Goal: Task Accomplishment & Management: Use online tool/utility

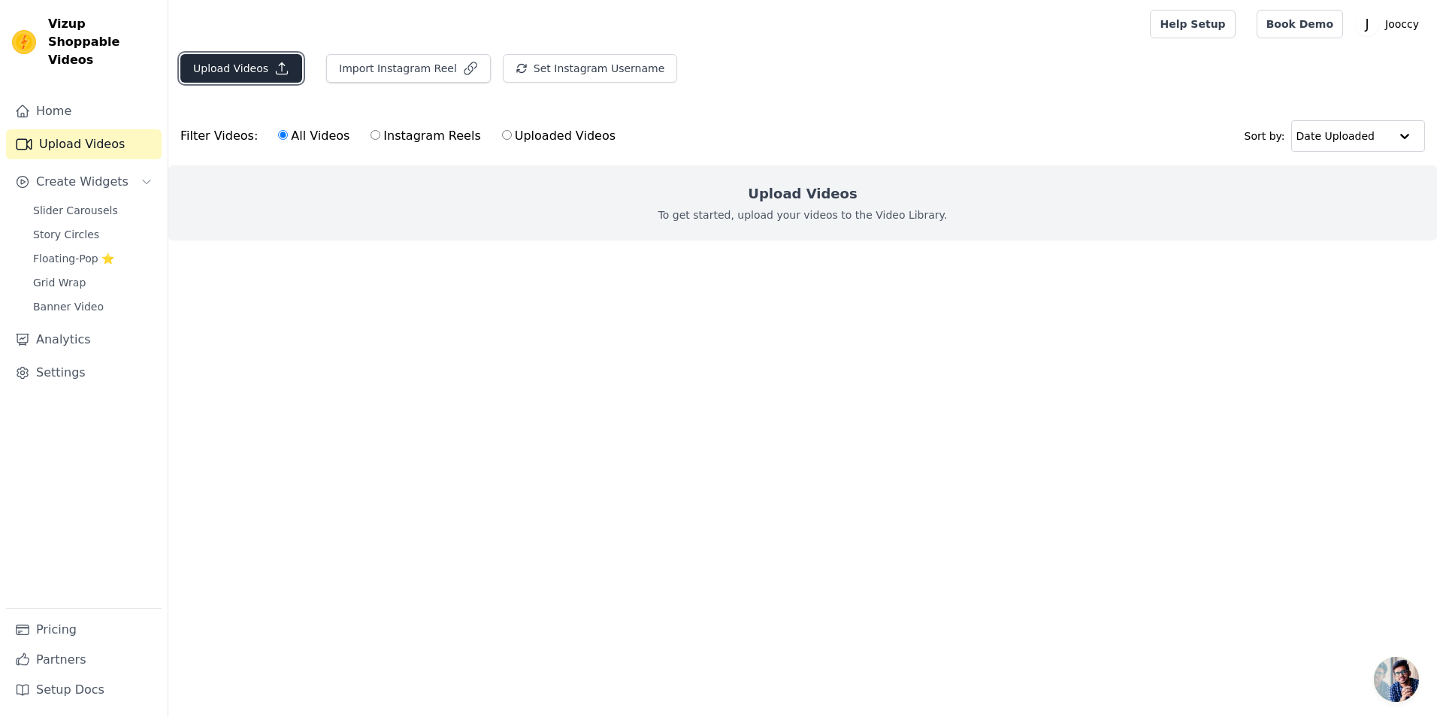
click at [234, 68] on button "Upload Videos" at bounding box center [241, 68] width 122 height 29
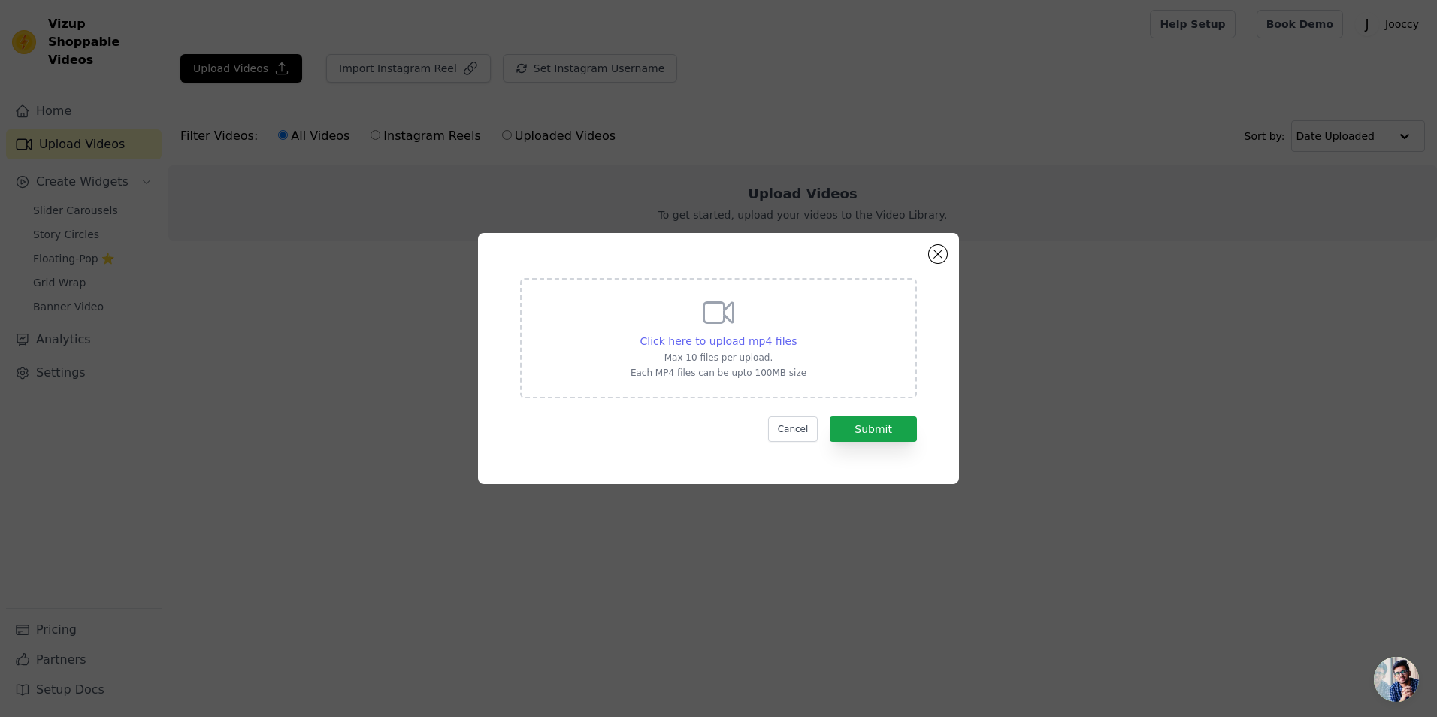
click at [740, 337] on span "Click here to upload mp4 files" at bounding box center [719, 341] width 157 height 12
click at [796, 334] on input "Click here to upload mp4 files Max 10 files per upload. Each MP4 files can be u…" at bounding box center [796, 333] width 1 height 1
type input "C:\fakepath\25.8.15-wei-伊伊子-便携式果汁机-美国影响者10个【竖屏】-Sadie【字幕修改版】.mp4"
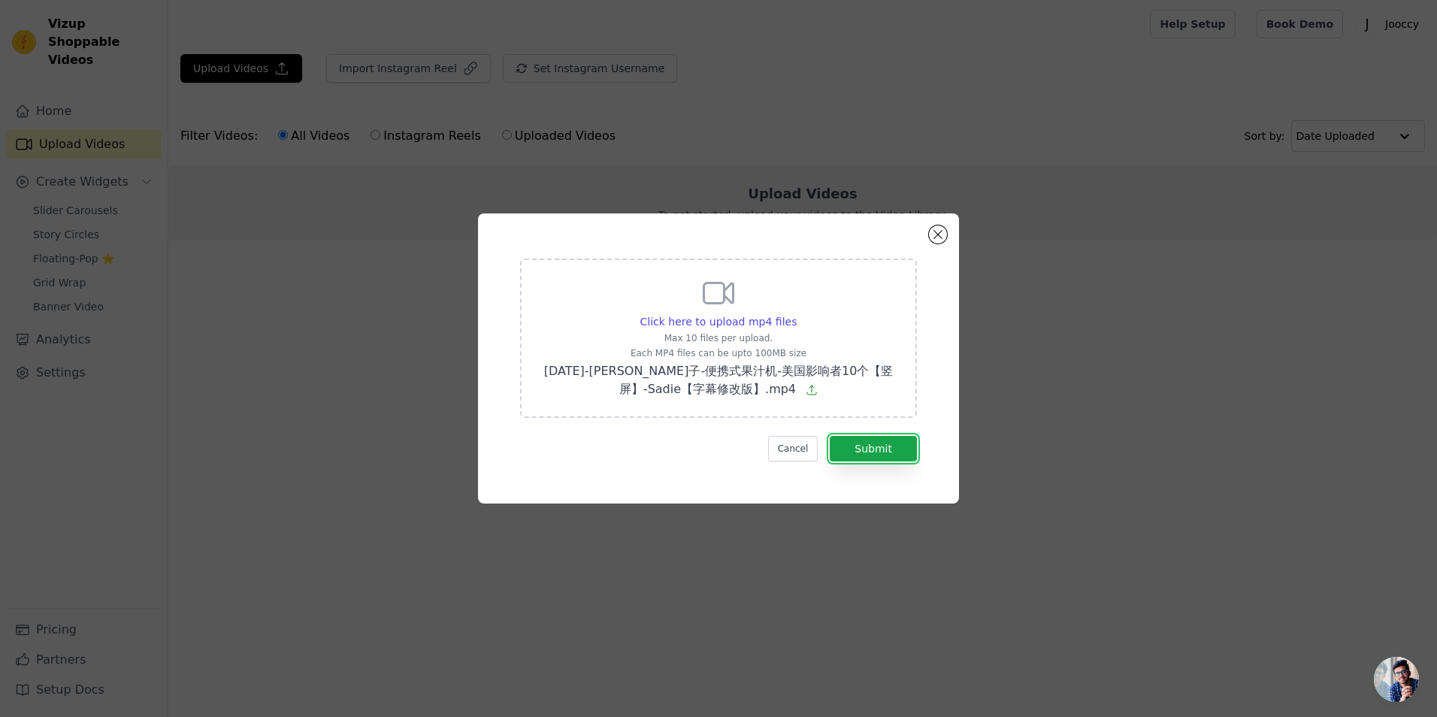
drag, startPoint x: 863, startPoint y: 447, endPoint x: 810, endPoint y: 425, distance: 57.0
click at [864, 448] on button "Submit" at bounding box center [873, 449] width 87 height 26
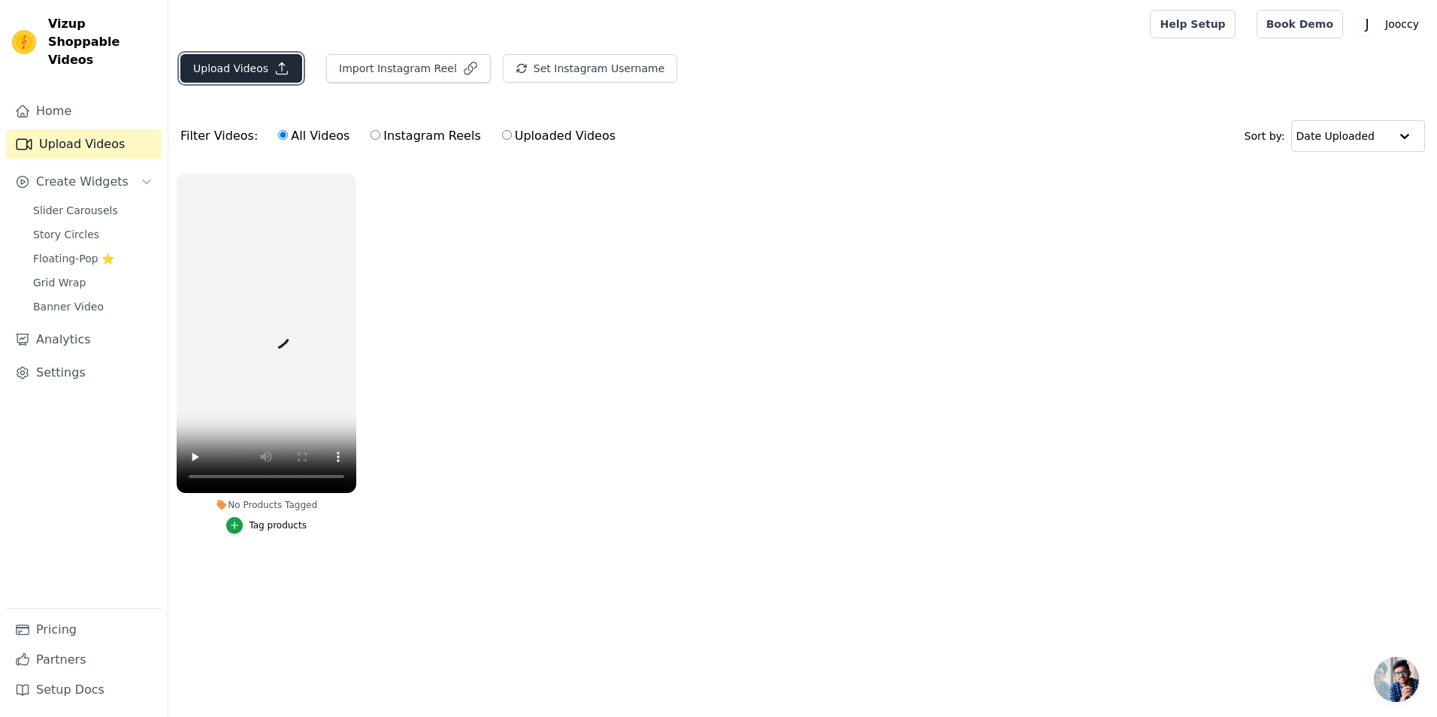
click at [211, 65] on button "Upload Videos" at bounding box center [241, 68] width 122 height 29
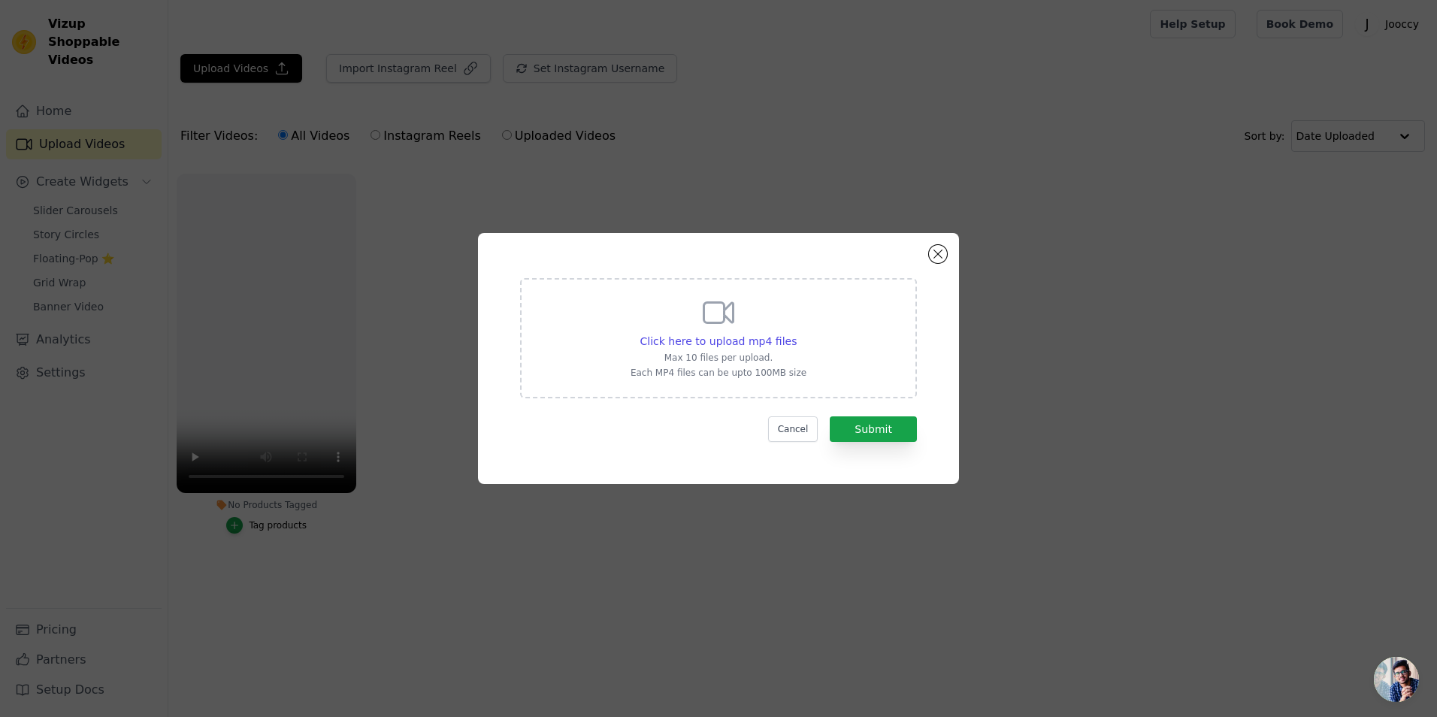
click at [728, 328] on icon at bounding box center [719, 313] width 36 height 36
click at [796, 333] on input "Click here to upload mp4 files Max 10 files per upload. Each MP4 files can be u…" at bounding box center [796, 333] width 1 height 1
type input "C:\fakepath\25.8.15-wei-伊伊子-便携式果汁机-美国影响者10个【竖屏】-David【字幕版】.mp4"
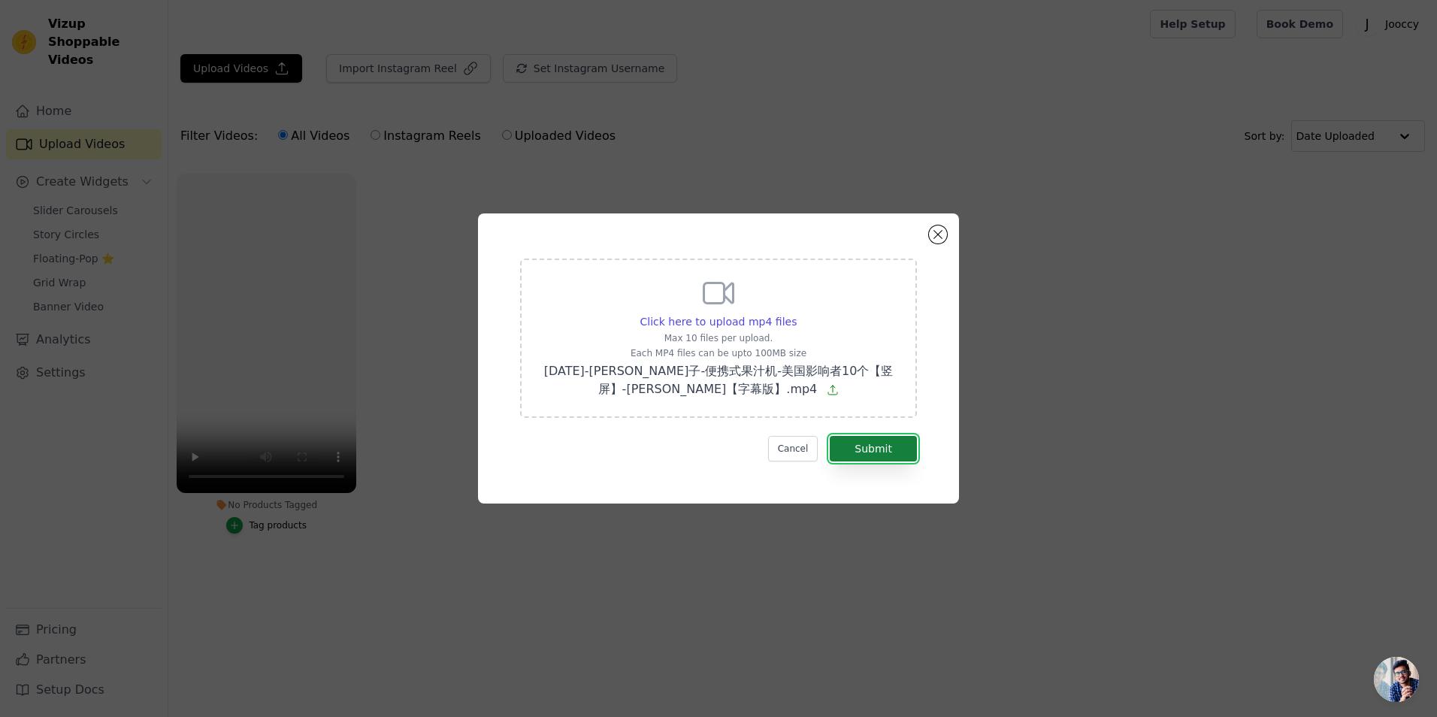
click at [882, 447] on button "Submit" at bounding box center [873, 449] width 87 height 26
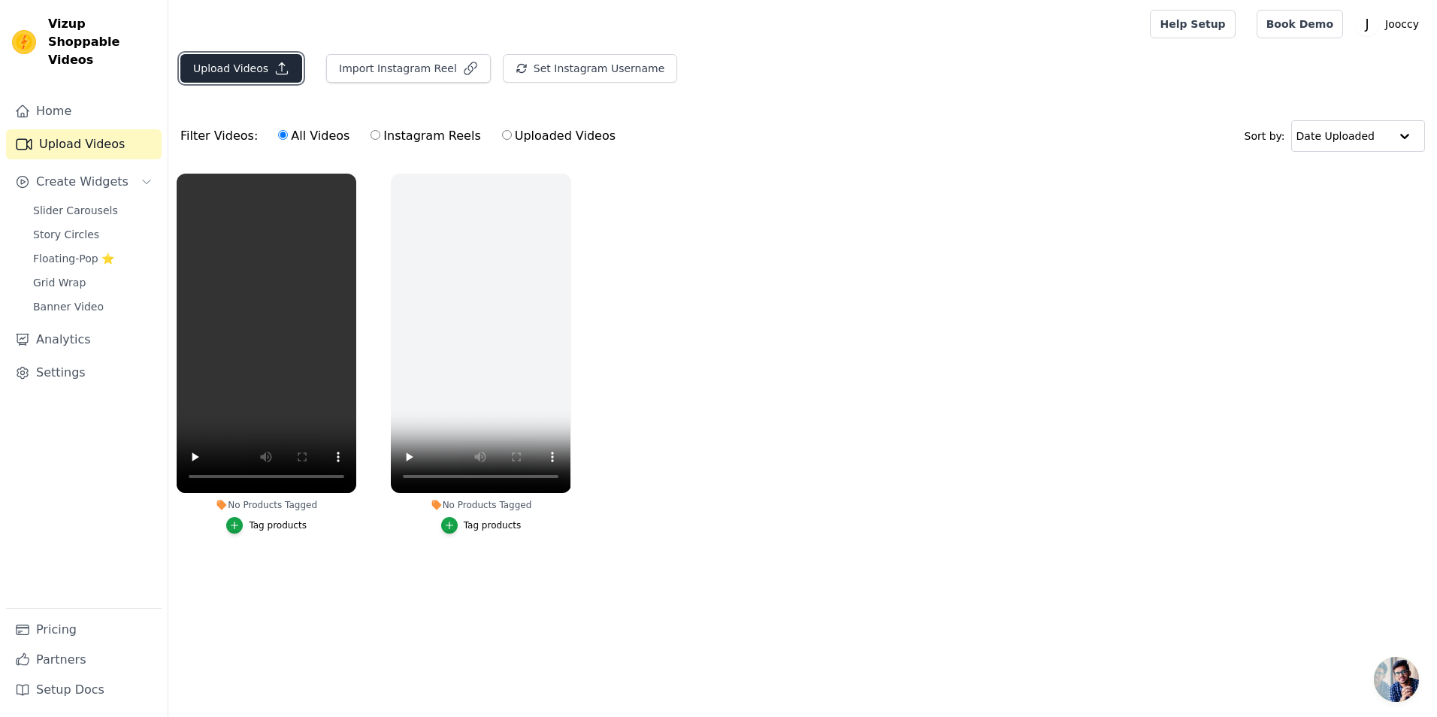
click at [238, 68] on button "Upload Videos" at bounding box center [241, 68] width 122 height 29
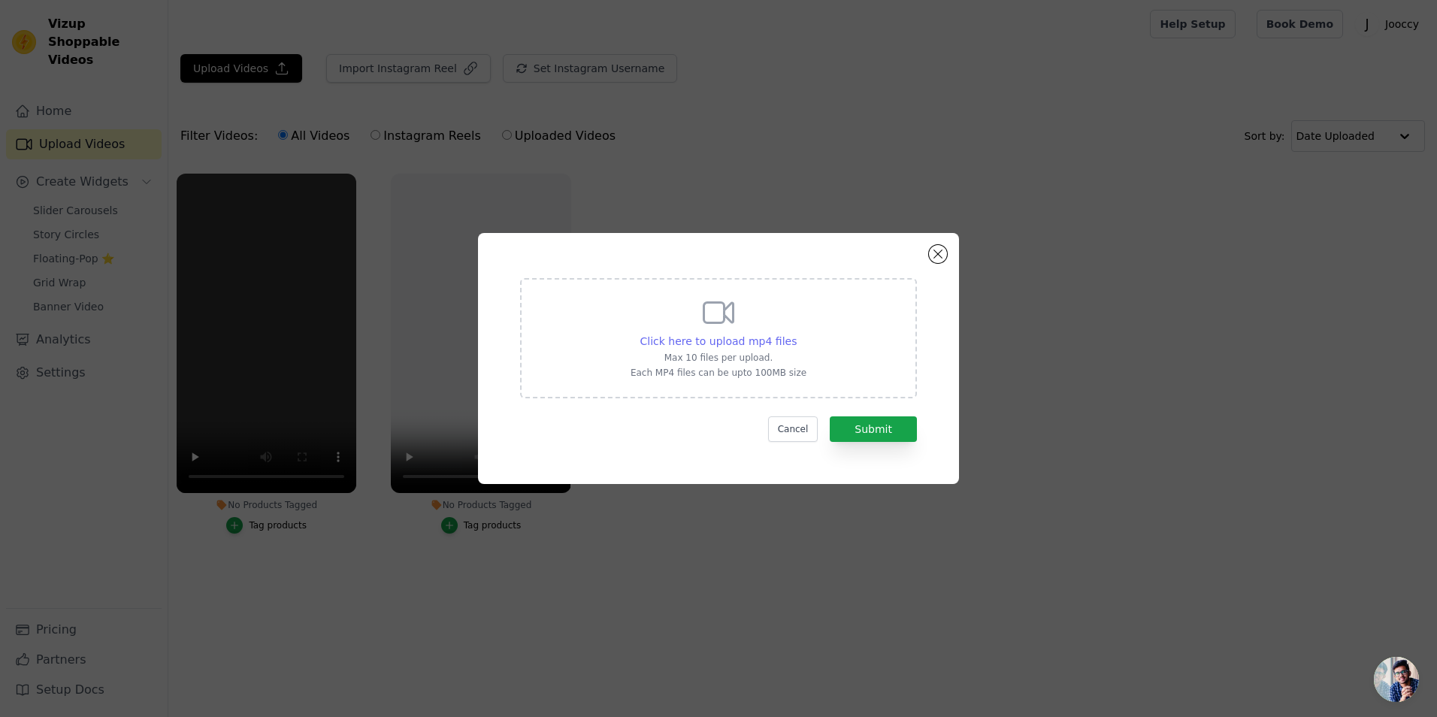
click at [713, 347] on span "Click here to upload mp4 files" at bounding box center [719, 341] width 157 height 12
click at [796, 334] on input "Click here to upload mp4 files Max 10 files per upload. Each MP4 files can be u…" at bounding box center [796, 333] width 1 height 1
type input "C:\fakepath\202509101137(2).mp4"
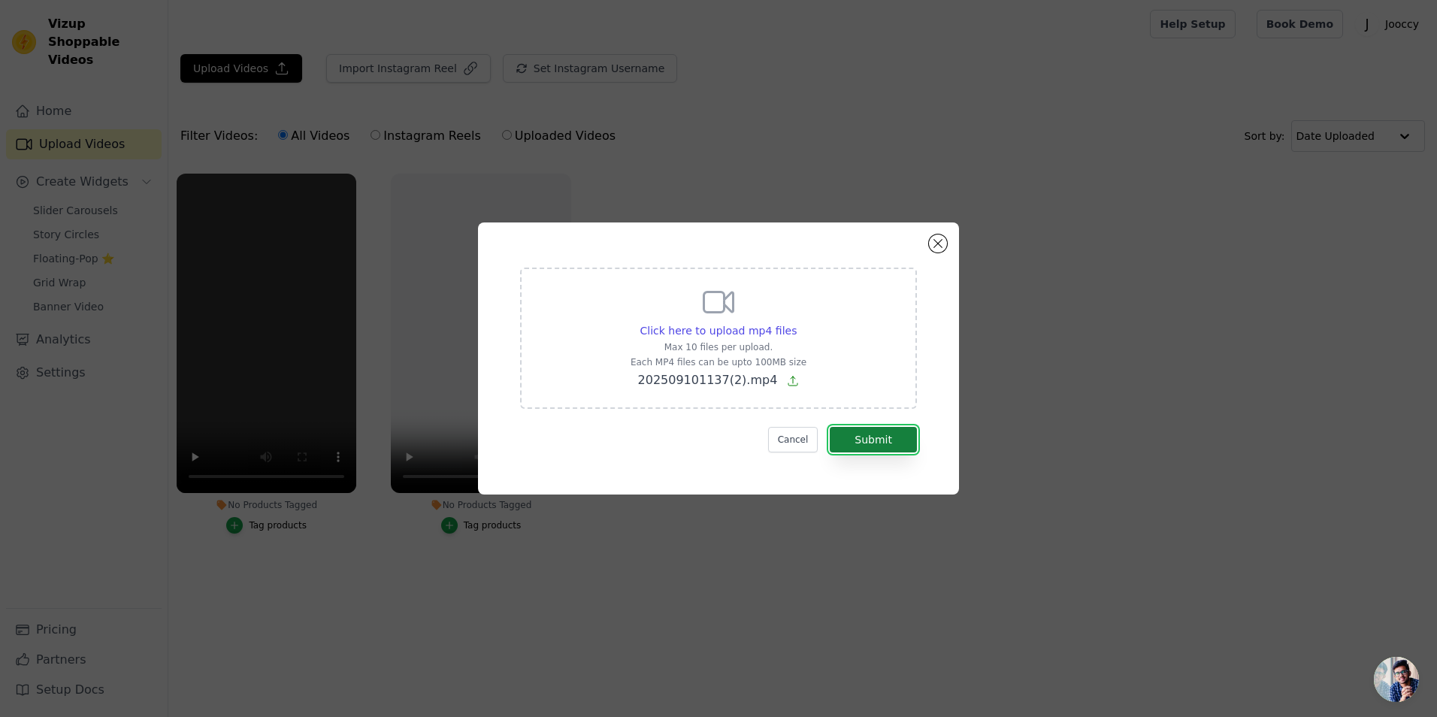
click at [870, 446] on button "Submit" at bounding box center [873, 440] width 87 height 26
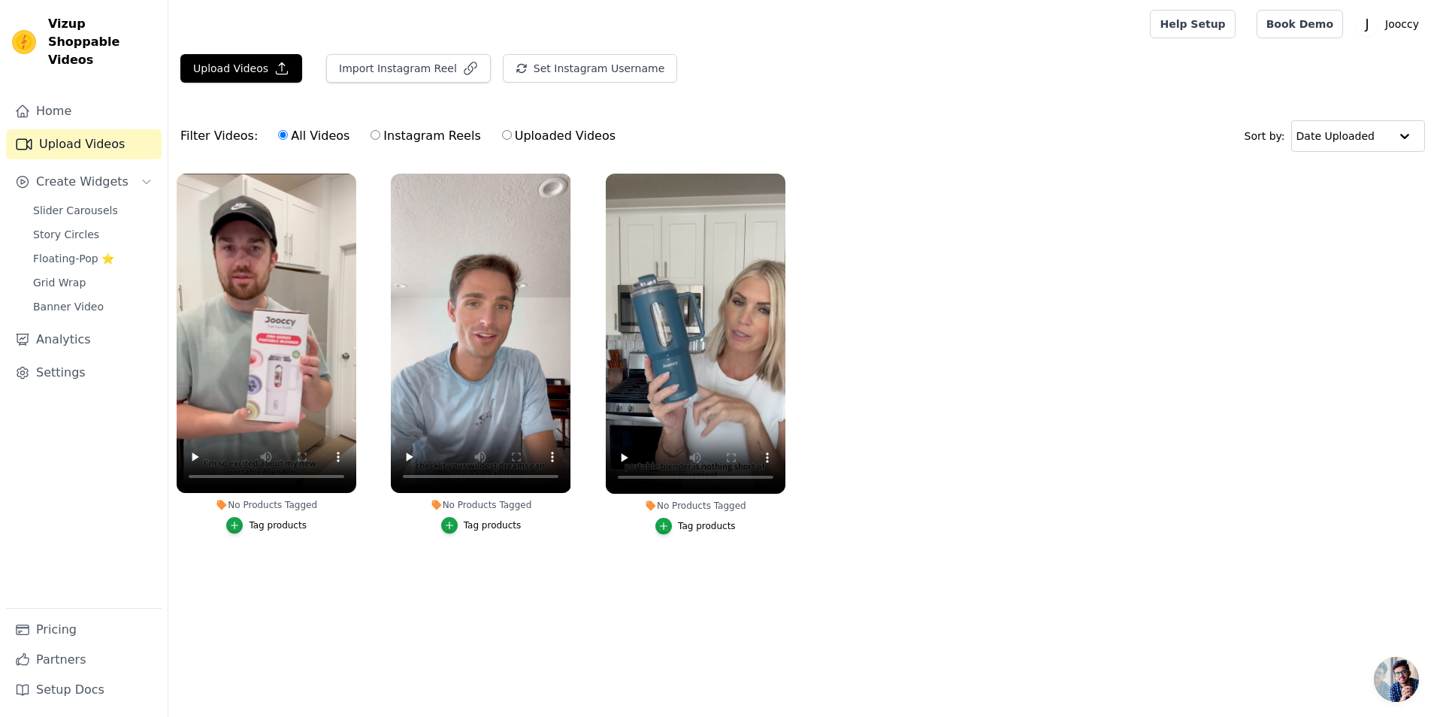
click at [84, 133] on link "Upload Videos" at bounding box center [84, 144] width 156 height 30
click at [81, 173] on span "Create Widgets" at bounding box center [82, 182] width 92 height 18
click at [61, 173] on span "Create Widgets" at bounding box center [82, 182] width 92 height 18
click at [76, 203] on span "Slider Carousels" at bounding box center [75, 210] width 85 height 15
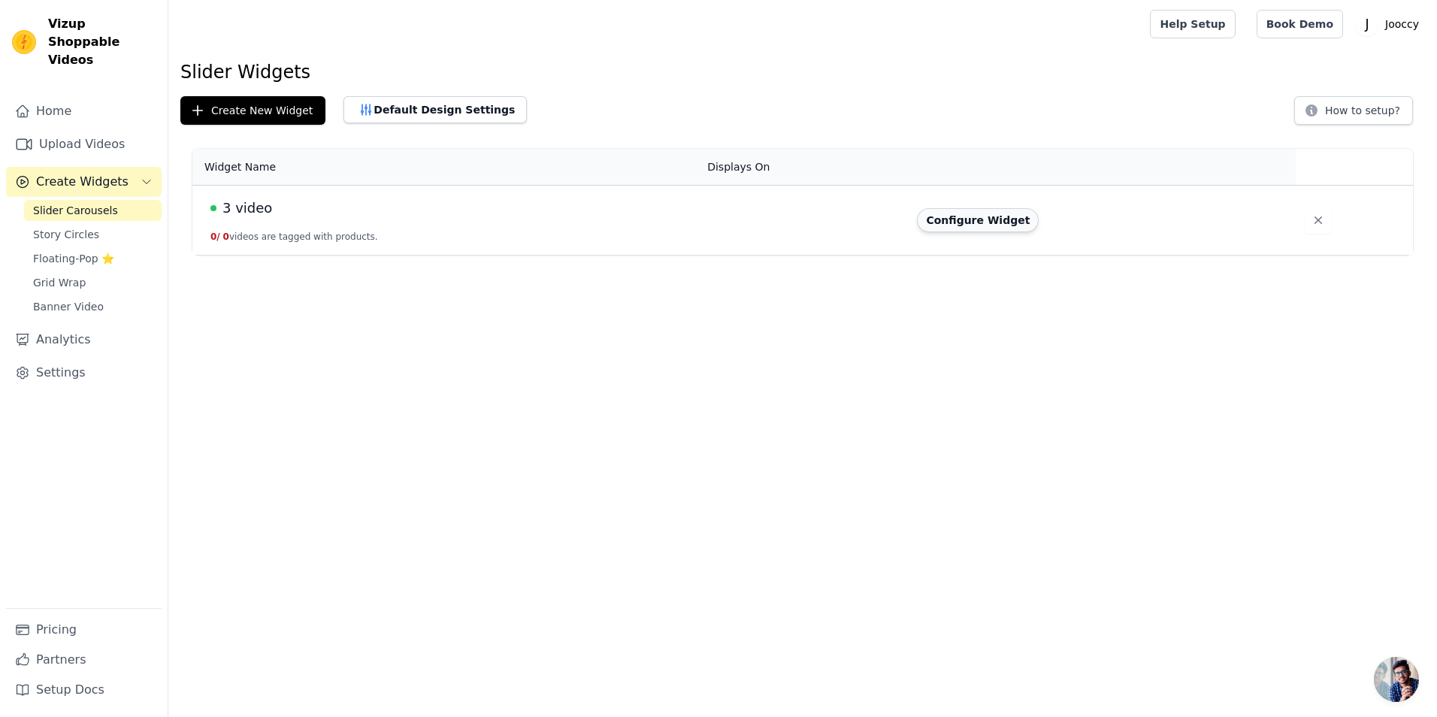
click at [989, 222] on button "Configure Widget" at bounding box center [978, 220] width 122 height 24
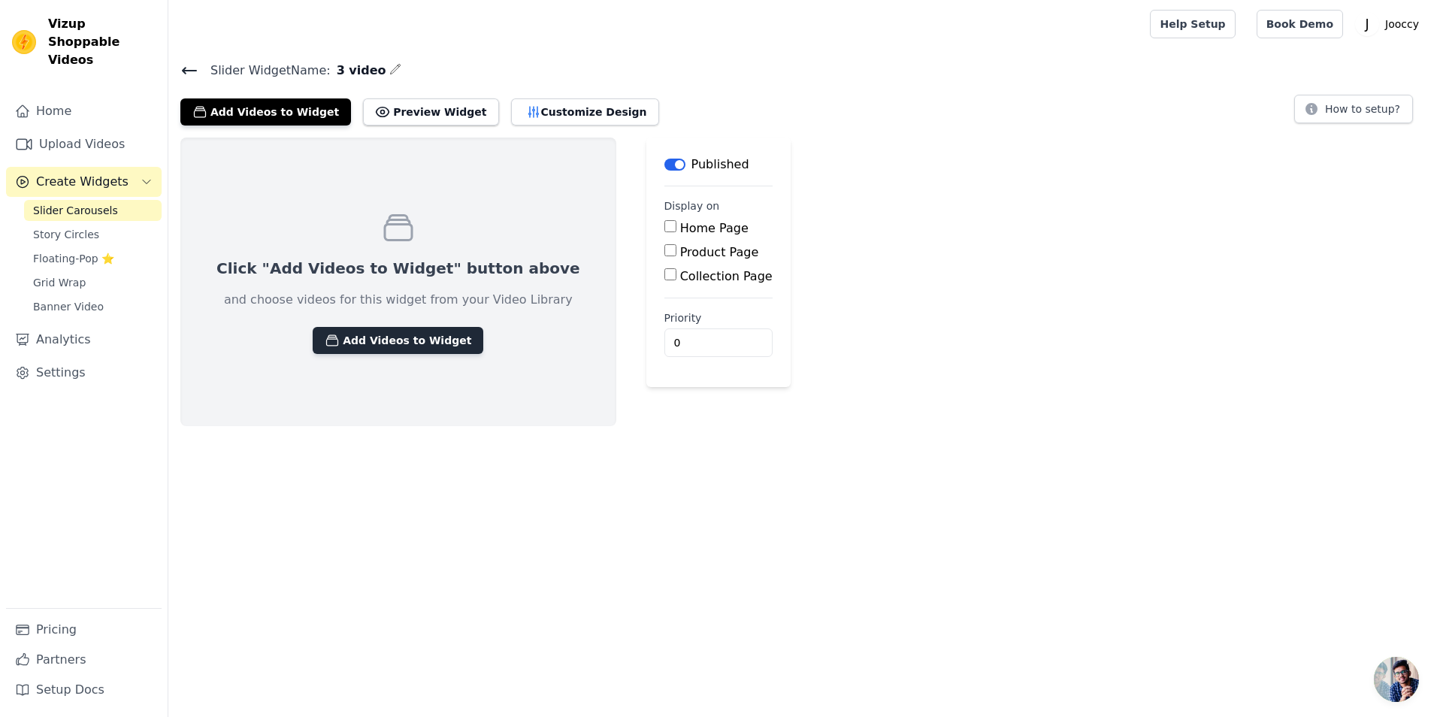
click at [420, 341] on button "Add Videos to Widget" at bounding box center [398, 340] width 171 height 27
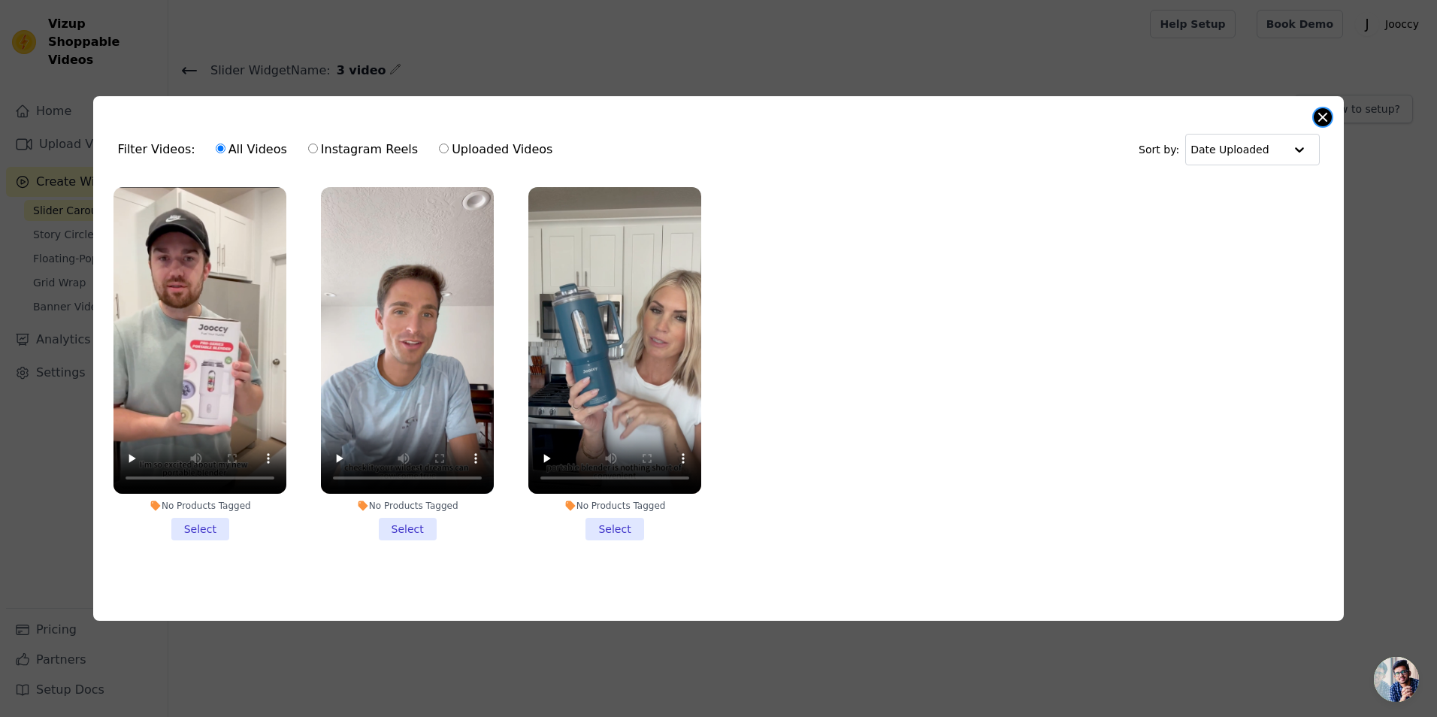
click at [1326, 114] on button "Close modal" at bounding box center [1323, 117] width 18 height 18
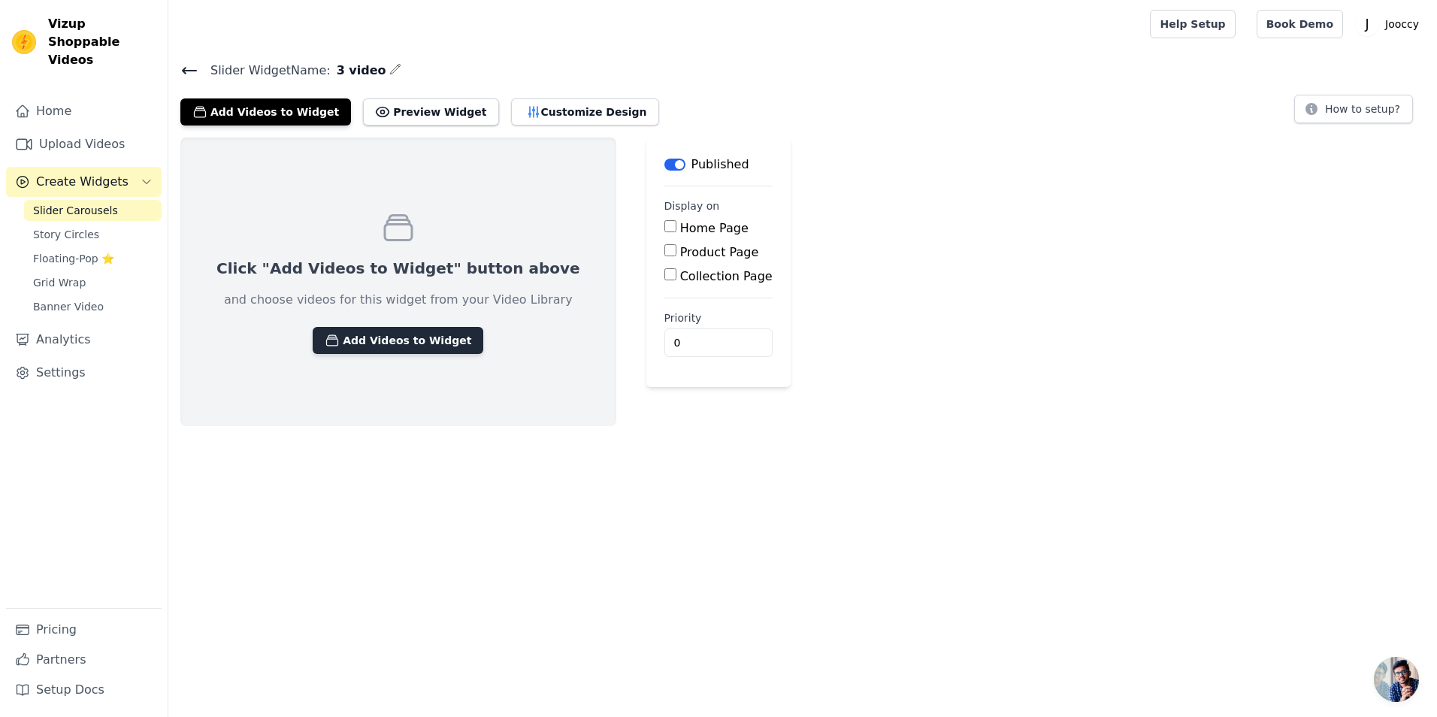
click at [376, 351] on button "Add Videos to Widget" at bounding box center [398, 340] width 171 height 27
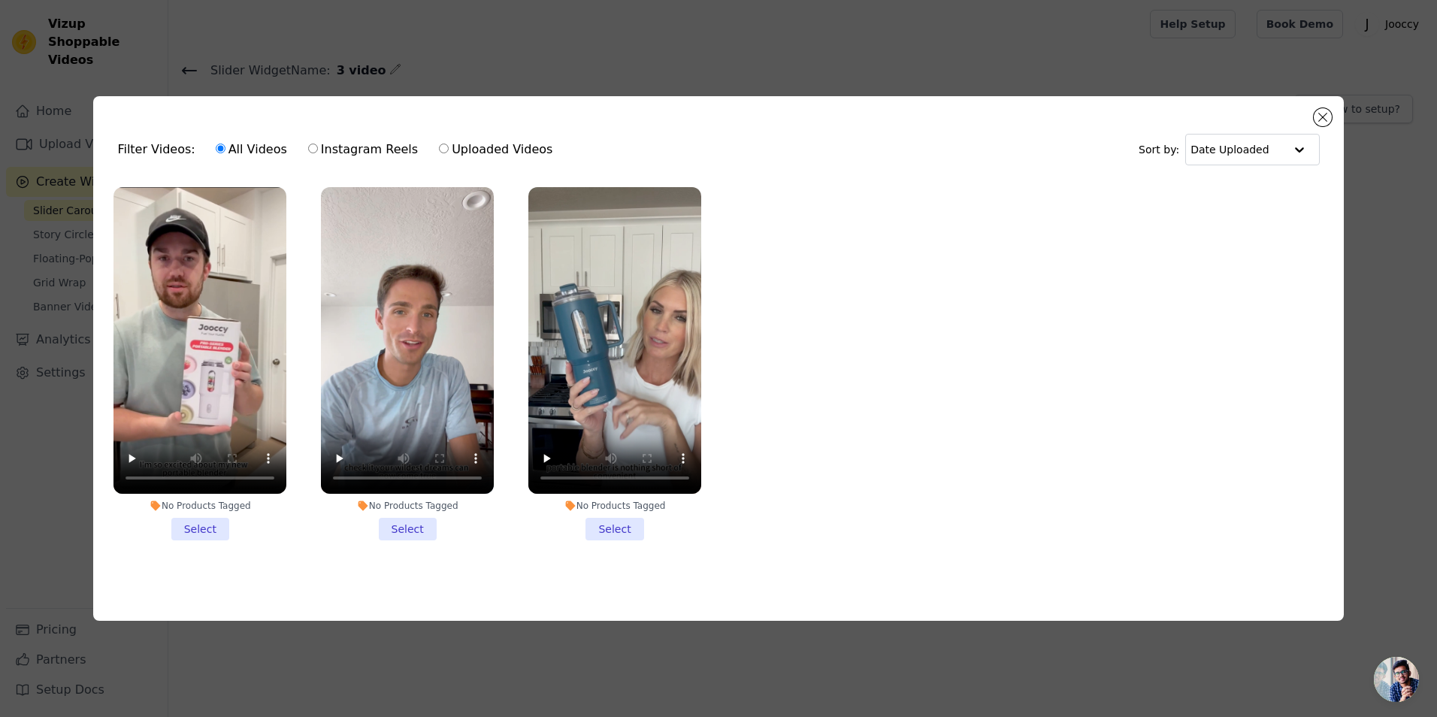
click at [205, 527] on li "No Products Tagged Select" at bounding box center [200, 364] width 173 height 354
click at [0, 0] on input "No Products Tagged Select" at bounding box center [0, 0] width 0 height 0
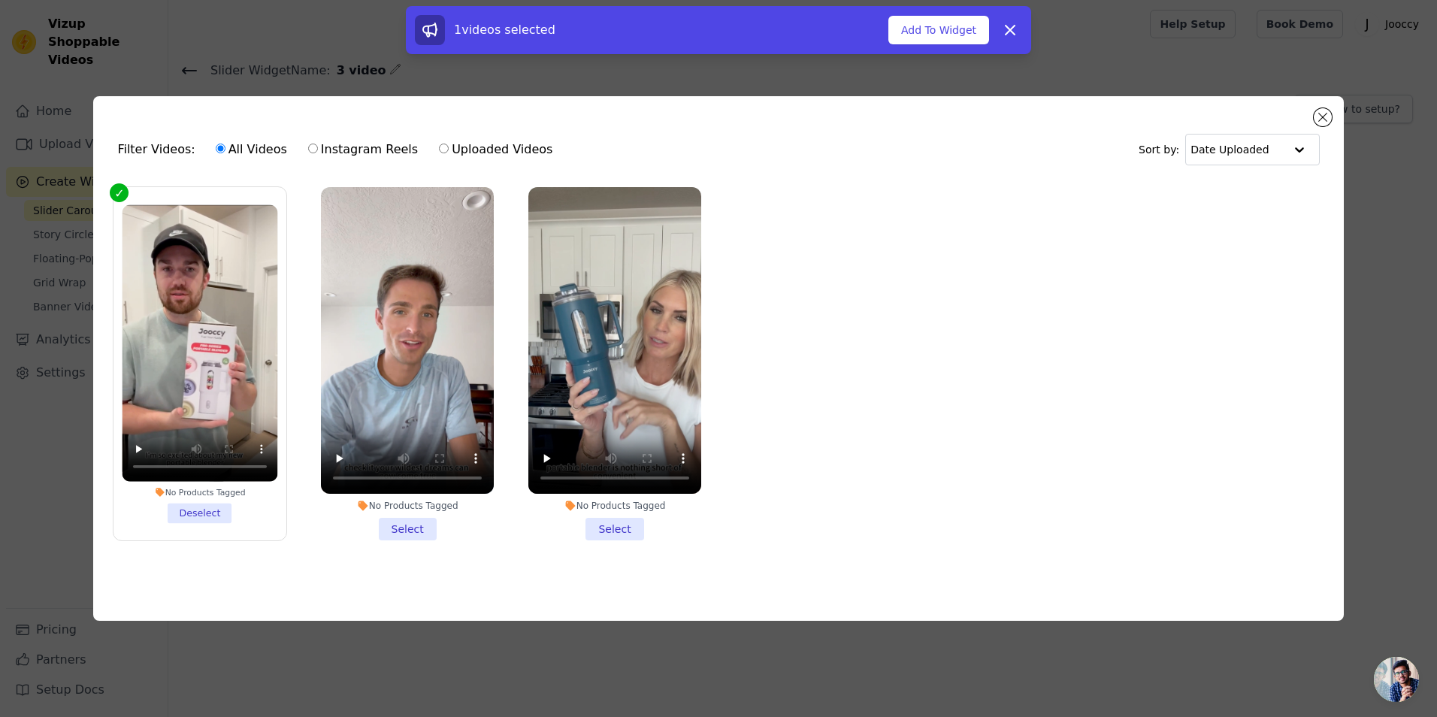
click at [423, 524] on li "No Products Tagged Select" at bounding box center [407, 364] width 173 height 354
click at [0, 0] on input "No Products Tagged Select" at bounding box center [0, 0] width 0 height 0
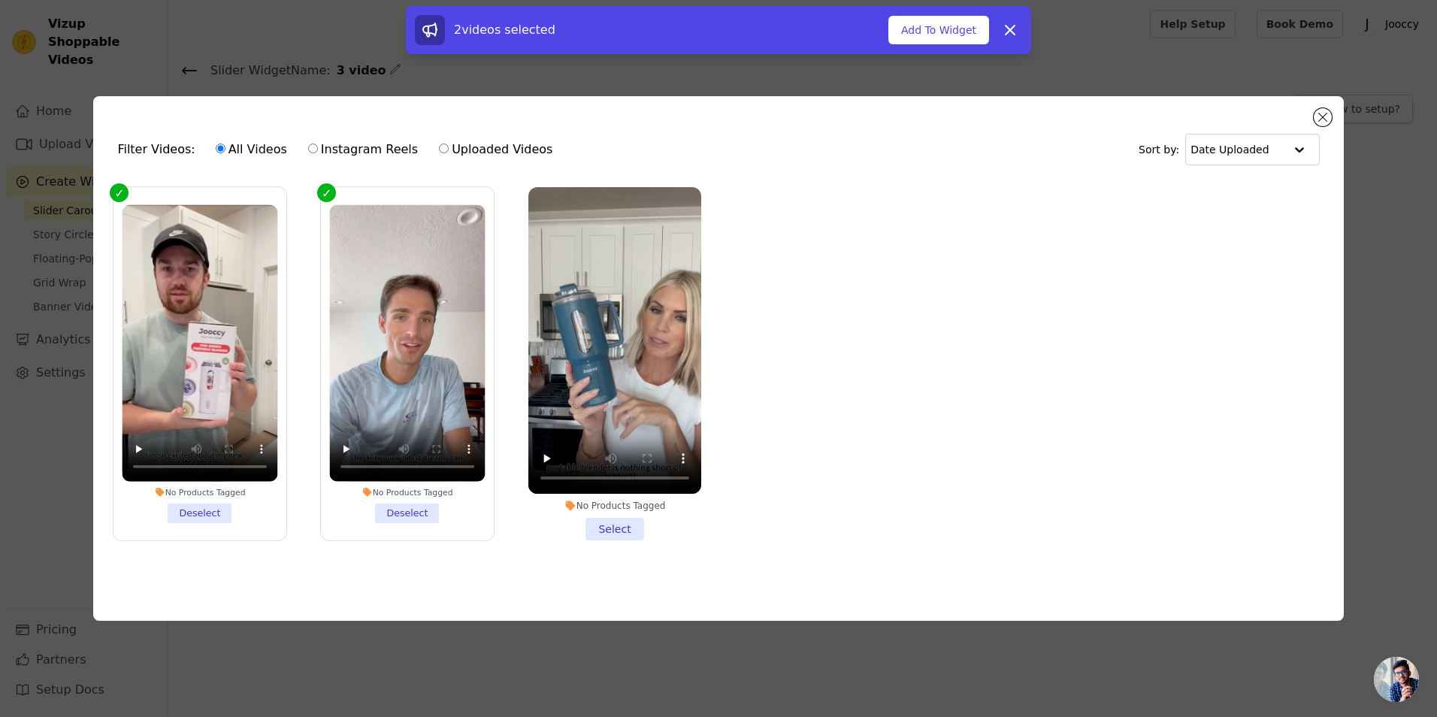
click at [623, 521] on li "No Products Tagged Select" at bounding box center [615, 364] width 173 height 354
click at [0, 0] on input "No Products Tagged Select" at bounding box center [0, 0] width 0 height 0
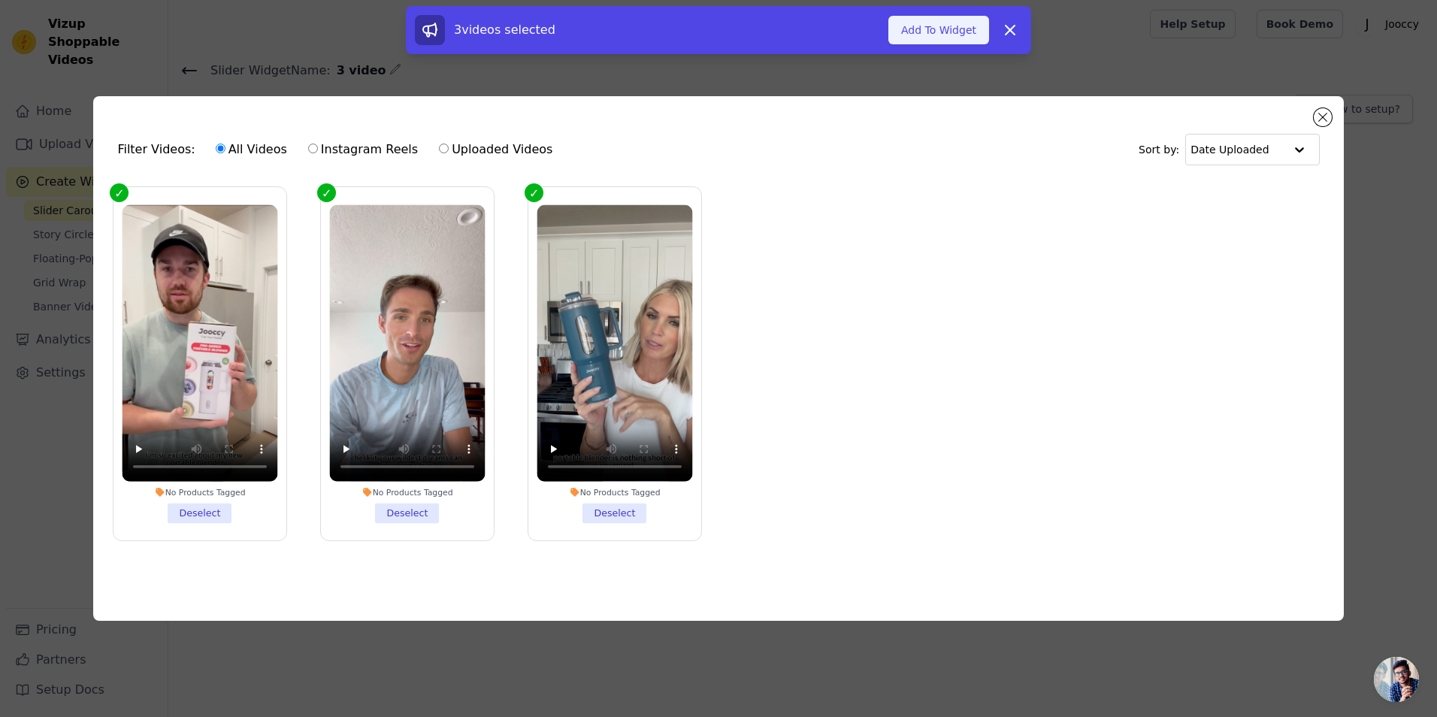
click at [947, 36] on button "Add To Widget" at bounding box center [939, 30] width 101 height 29
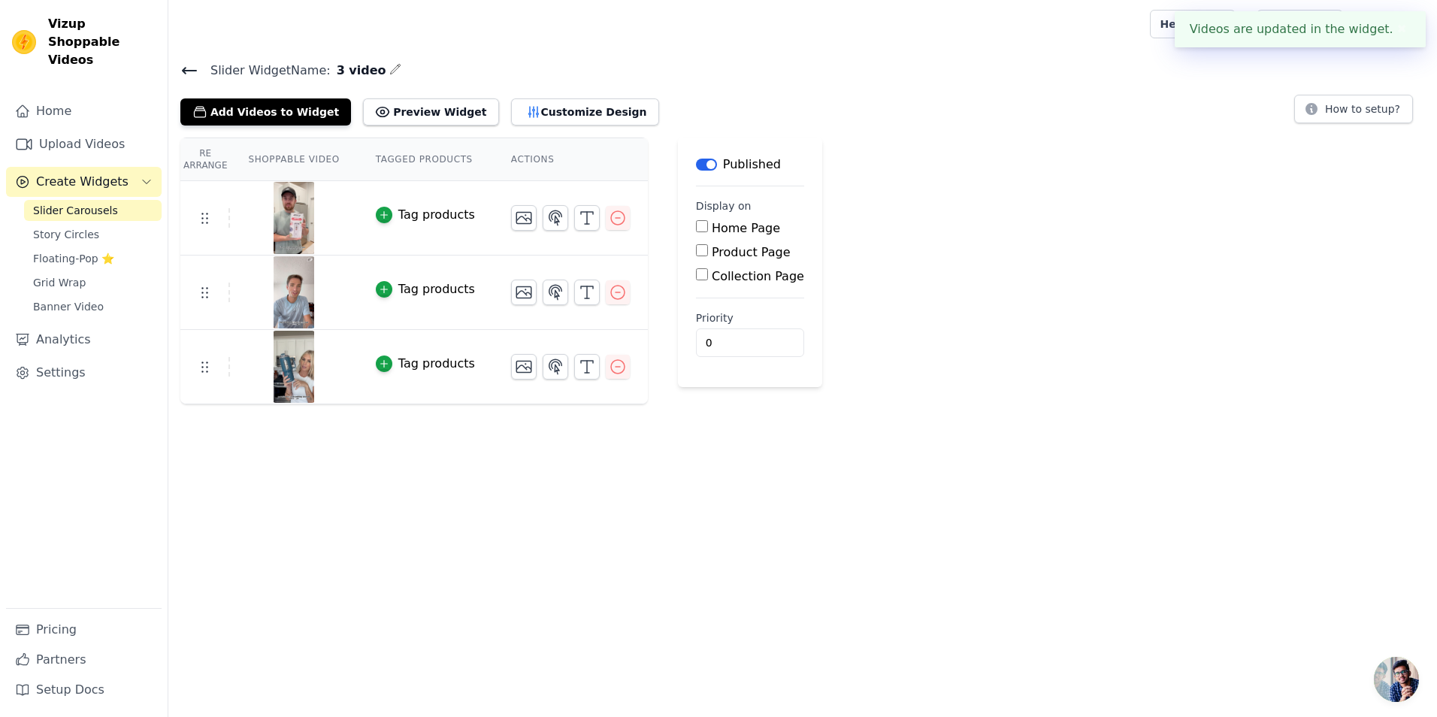
click at [1404, 29] on button "✖" at bounding box center [1402, 29] width 17 height 18
click at [1271, 104] on div "Add Videos to Widget Preview Widget Customize Design How to setup?" at bounding box center [802, 108] width 1245 height 33
click at [183, 72] on icon at bounding box center [189, 71] width 18 height 18
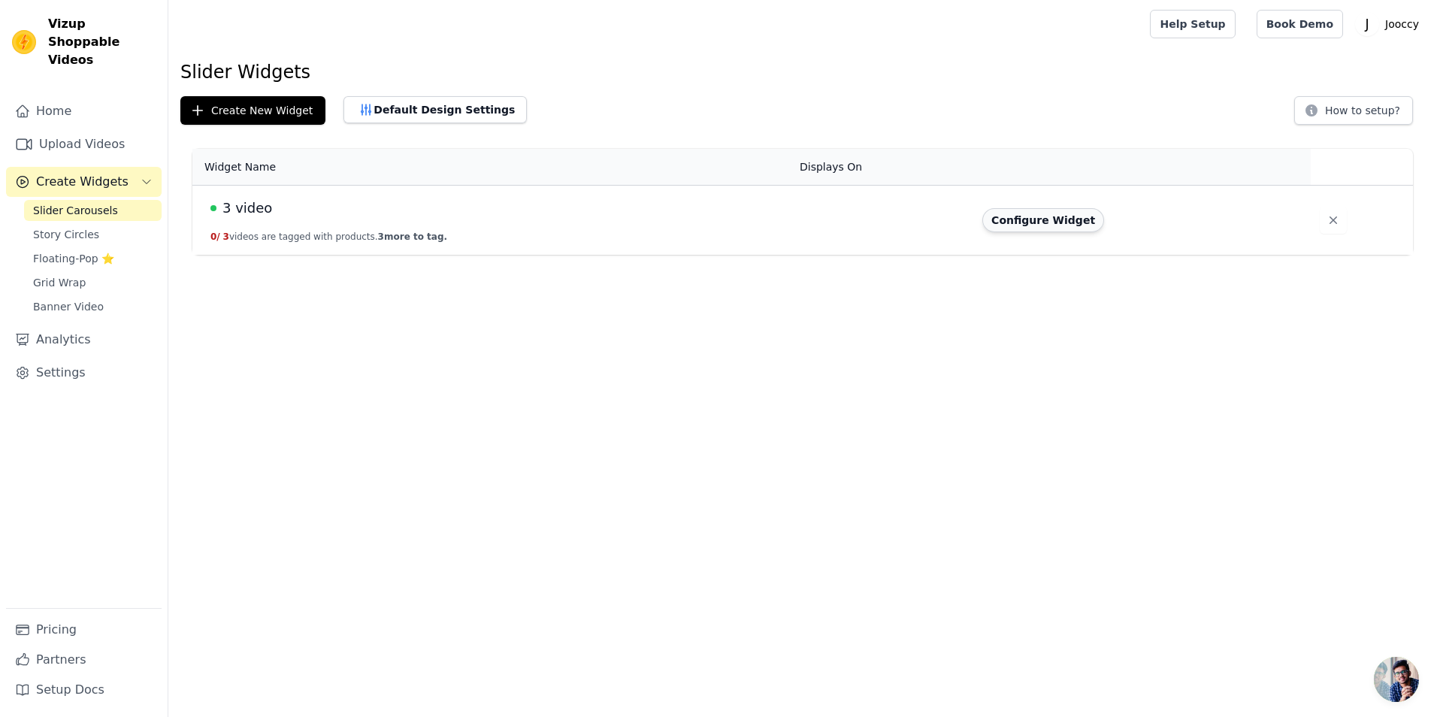
click at [1080, 218] on button "Configure Widget" at bounding box center [1044, 220] width 122 height 24
